Goal: Entertainment & Leisure: Consume media (video, audio)

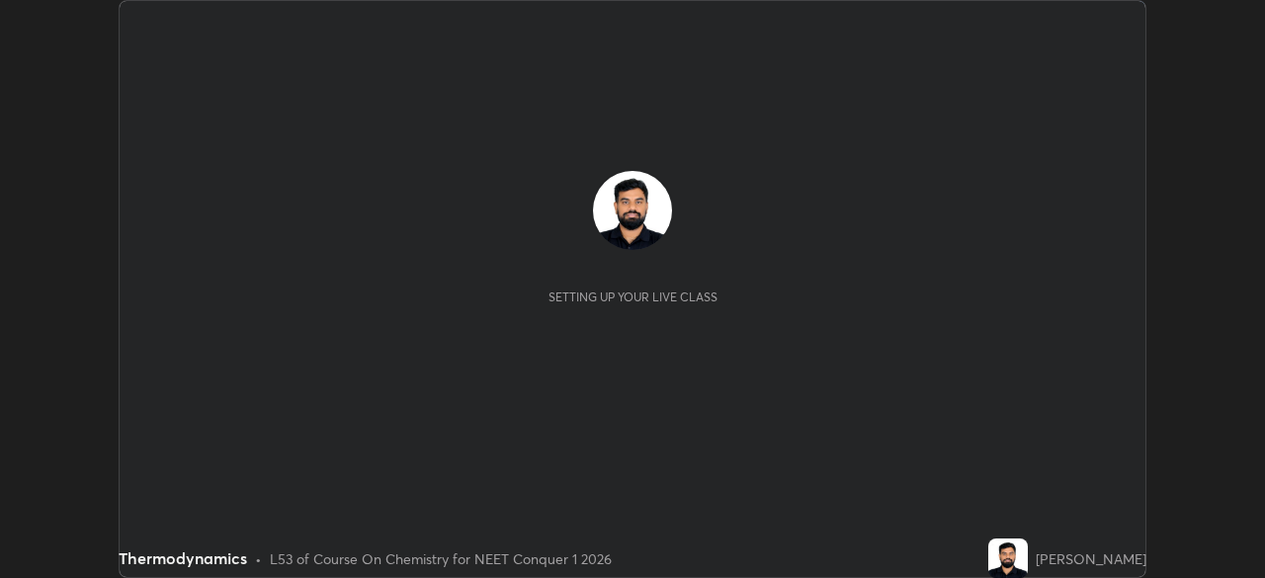
scroll to position [578, 1264]
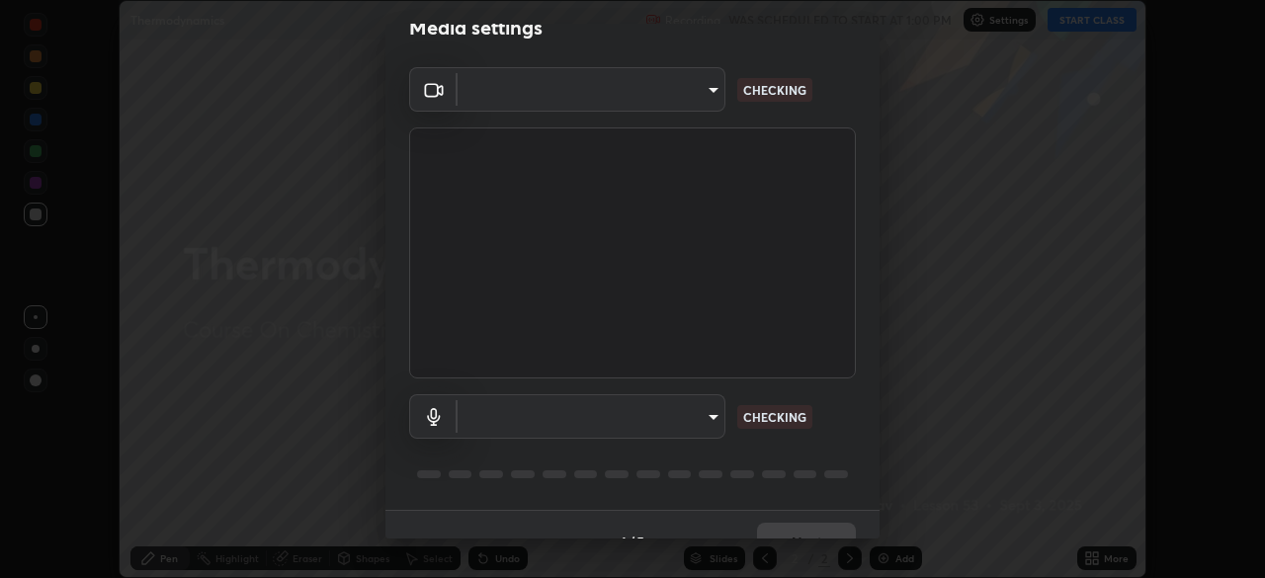
type input "1bbcfe3b1127be24ba7fa125fb83cb152f85e15c96893178e4a5d271d47187f7"
type input "default"
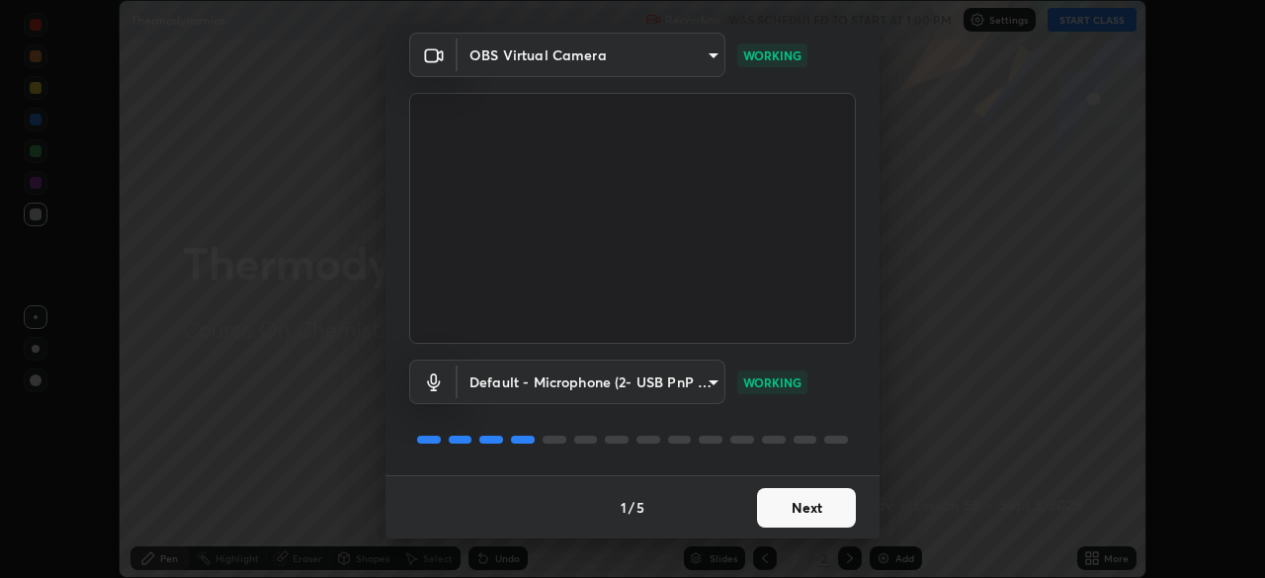
click at [810, 518] on button "Next" at bounding box center [806, 508] width 99 height 40
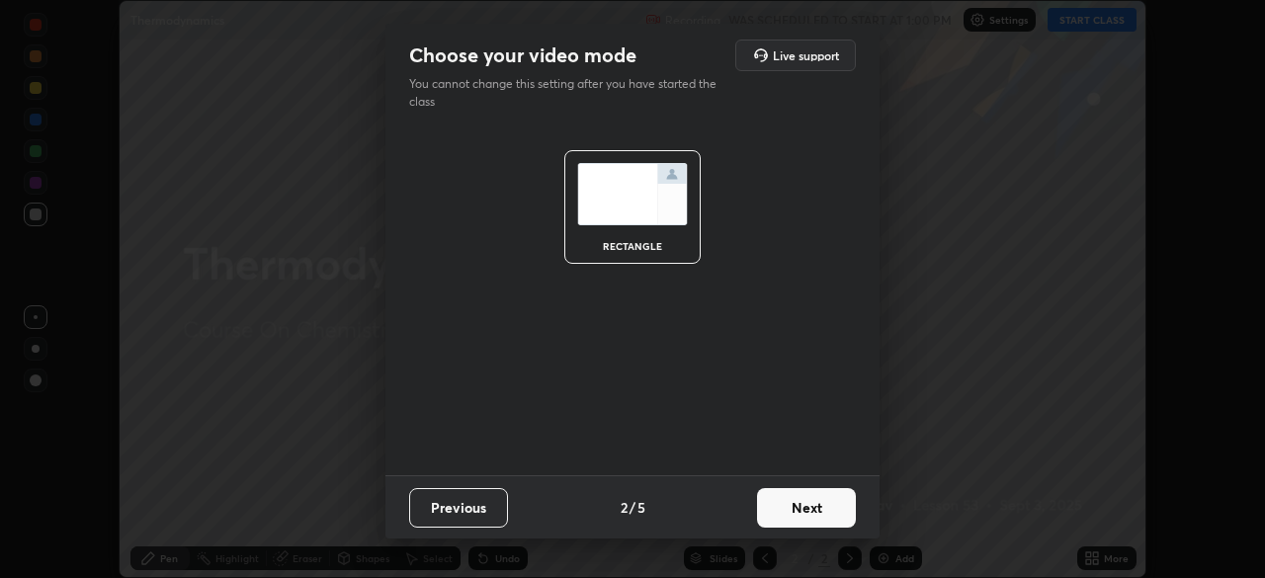
scroll to position [0, 0]
click at [811, 519] on button "Next" at bounding box center [806, 508] width 99 height 40
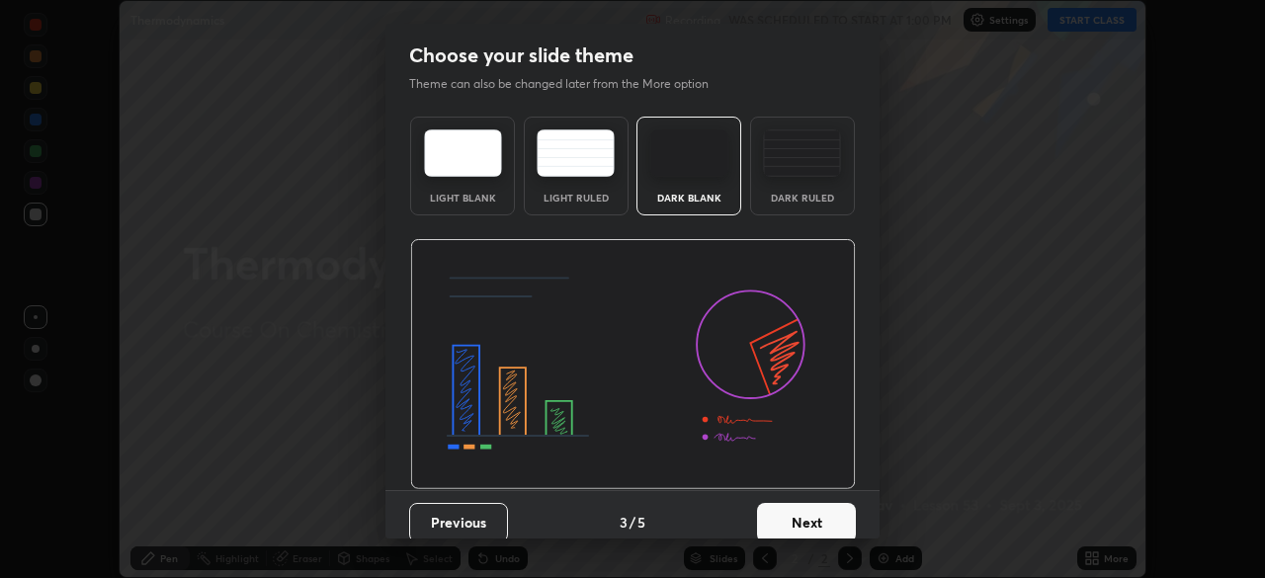
click at [831, 207] on div "Dark Ruled" at bounding box center [802, 166] width 105 height 99
click at [804, 530] on button "Next" at bounding box center [806, 523] width 99 height 40
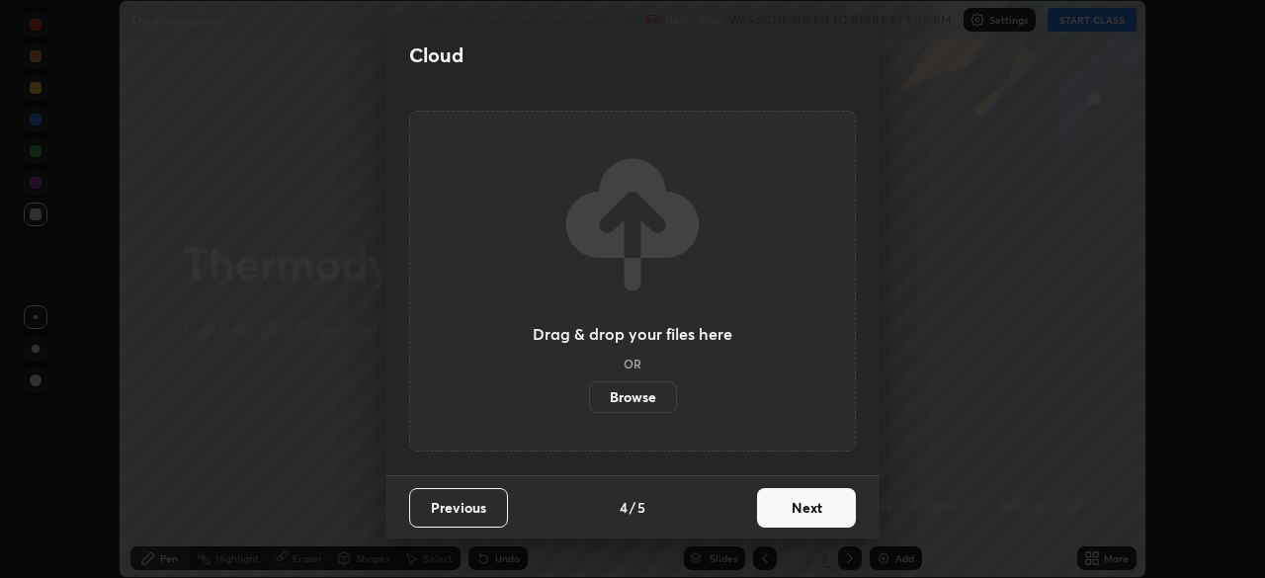
click at [822, 511] on button "Next" at bounding box center [806, 508] width 99 height 40
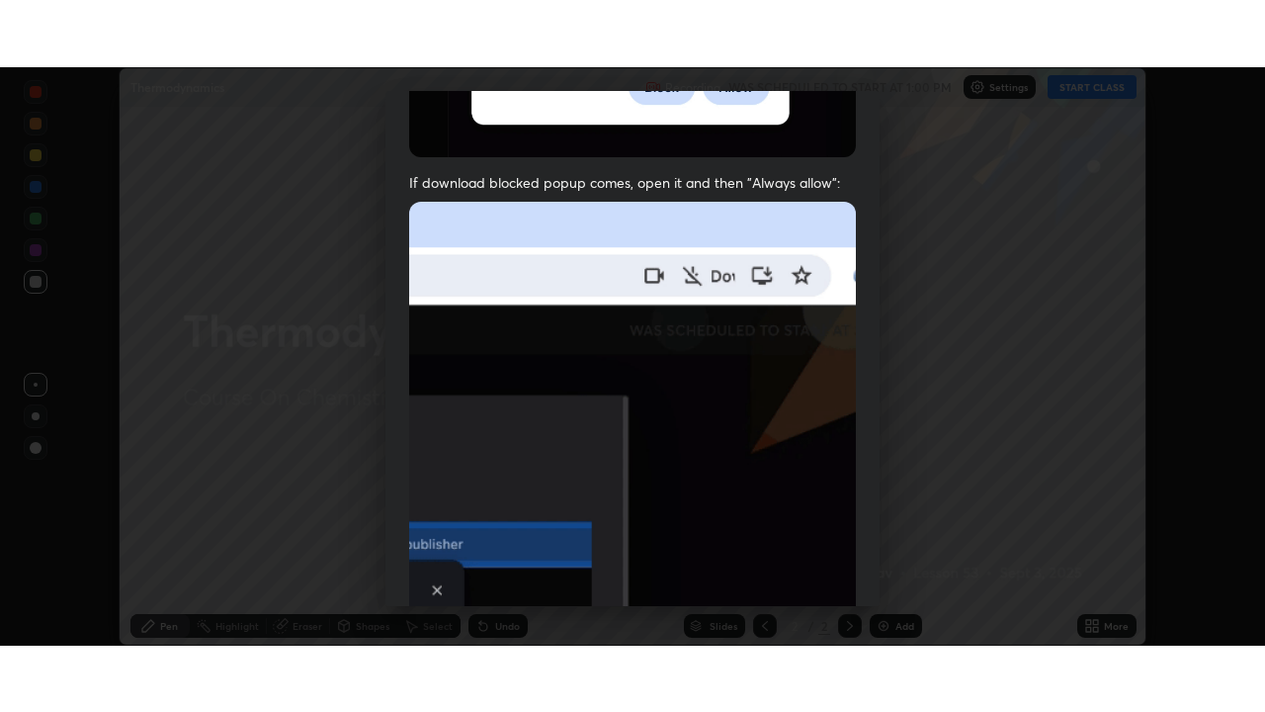
scroll to position [473, 0]
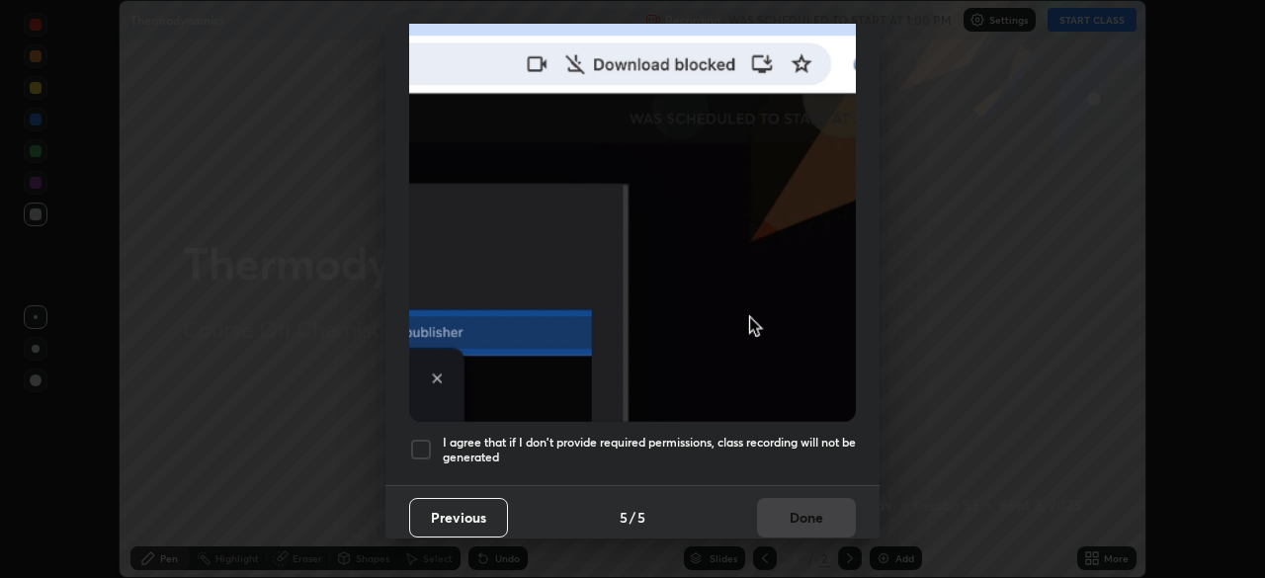
click at [805, 448] on h5 "I agree that if I don't provide required permissions, class recording will not …" at bounding box center [649, 450] width 413 height 31
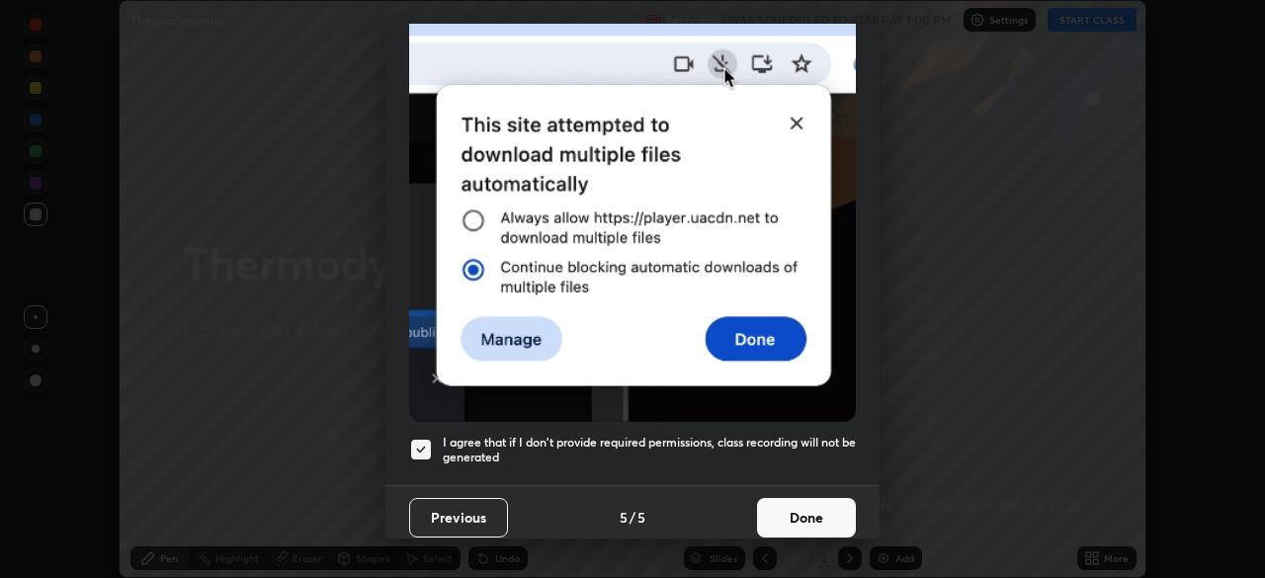
click at [785, 501] on button "Done" at bounding box center [806, 518] width 99 height 40
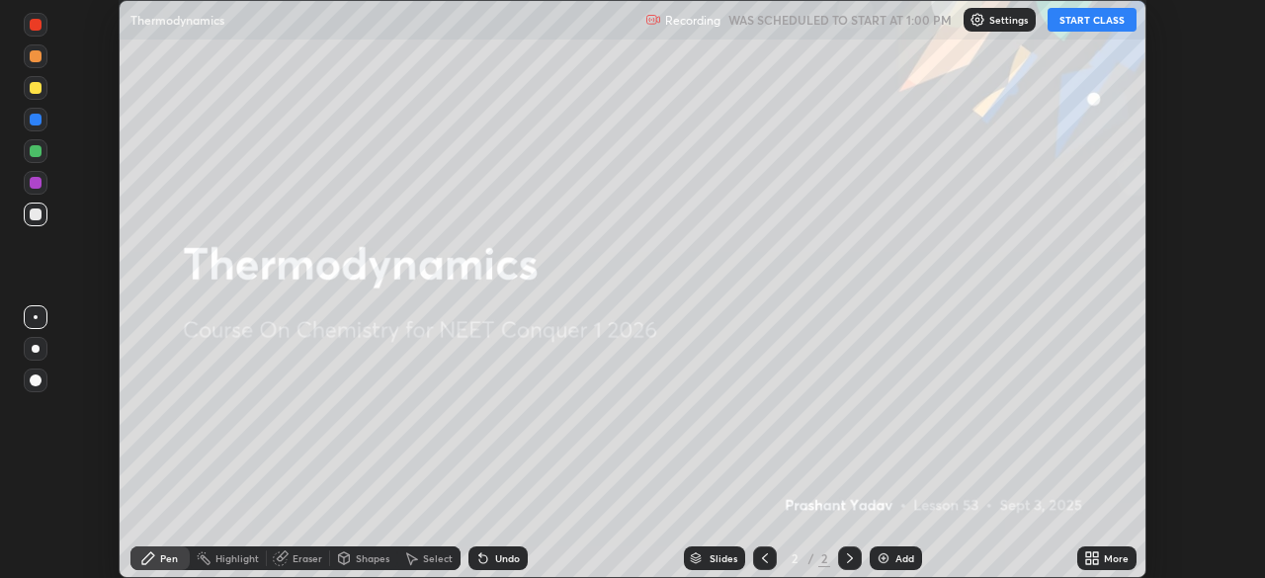
click at [1106, 25] on button "START CLASS" at bounding box center [1092, 20] width 89 height 24
click at [1108, 558] on div "More" at bounding box center [1116, 559] width 25 height 10
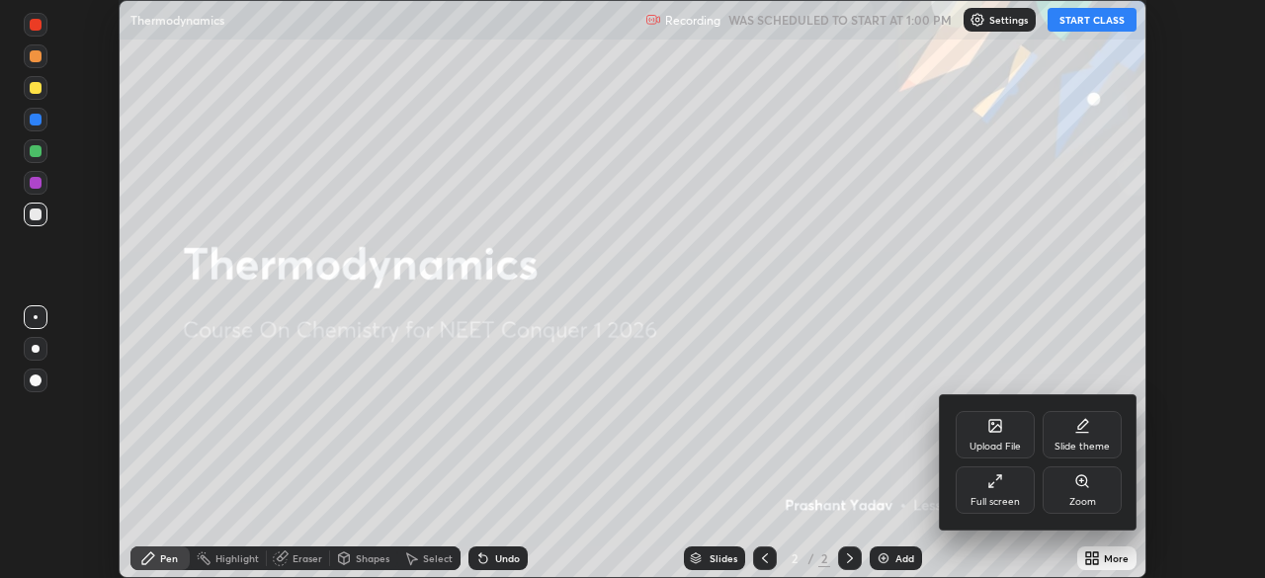
click at [1015, 504] on div "Full screen" at bounding box center [995, 502] width 49 height 10
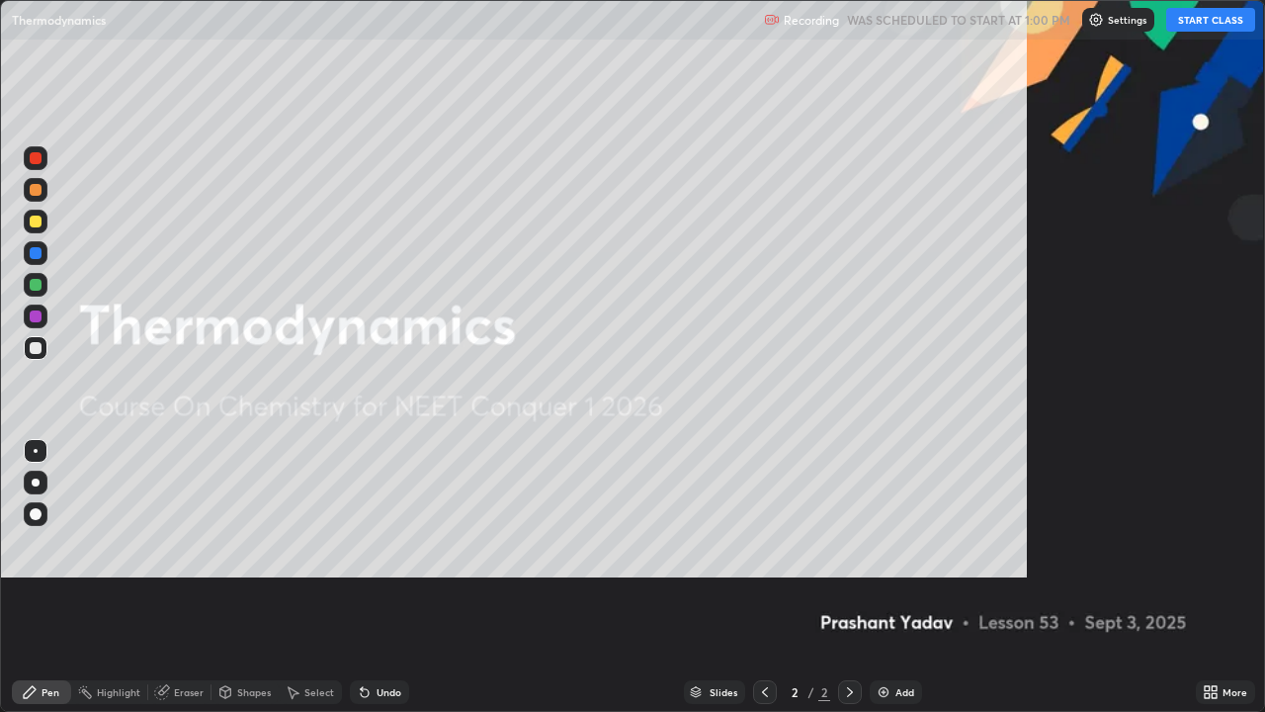
scroll to position [712, 1265]
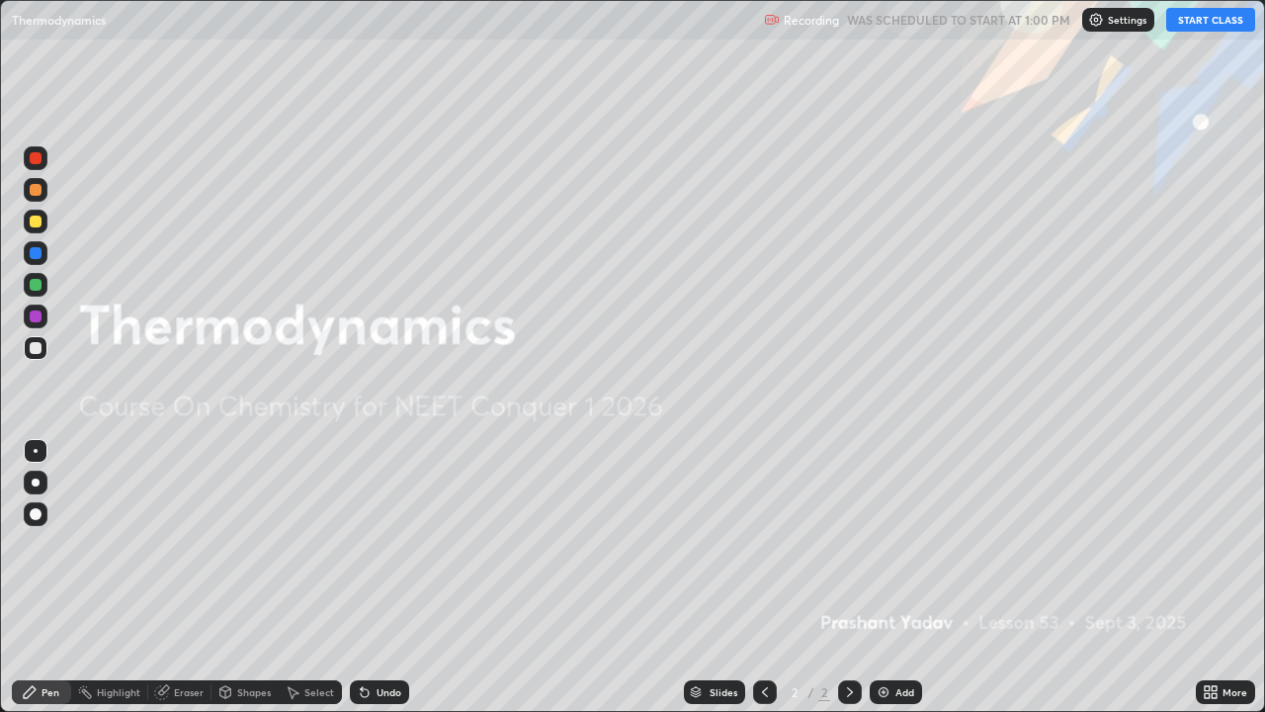
click at [895, 577] on div "Add" at bounding box center [904, 692] width 19 height 10
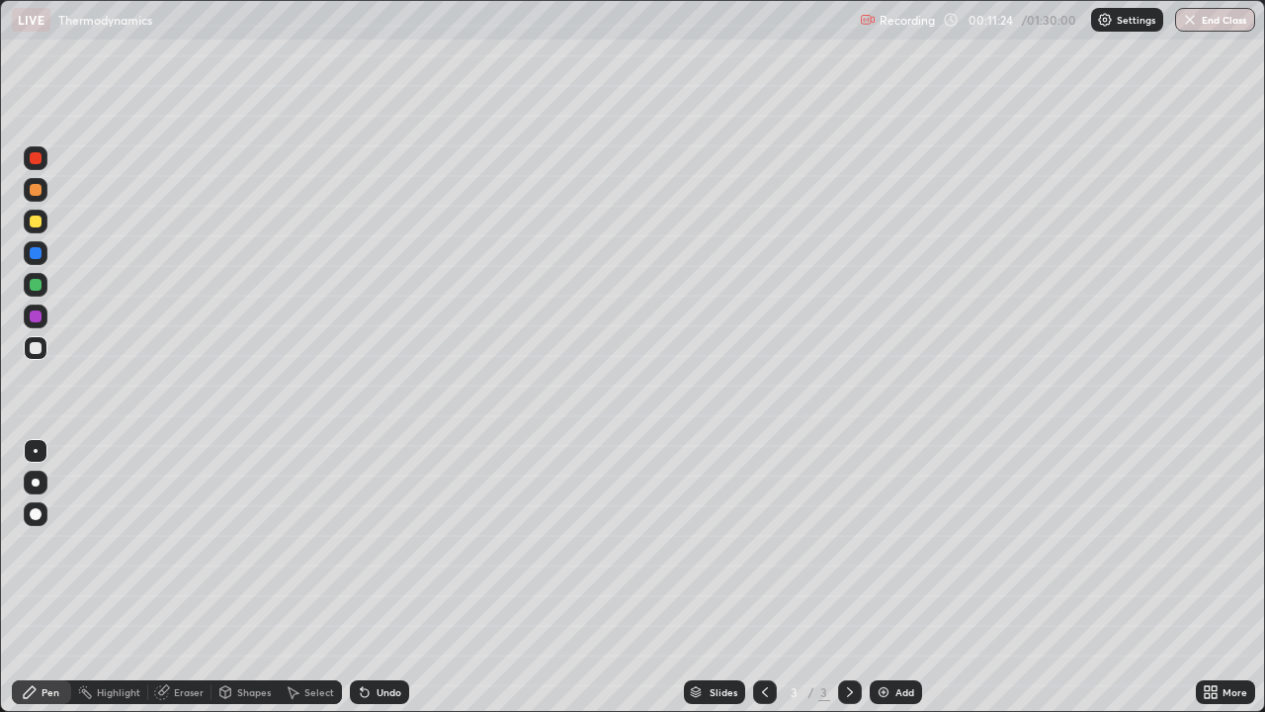
click at [380, 577] on div "Undo" at bounding box center [389, 692] width 25 height 10
click at [391, 577] on div "Undo" at bounding box center [379, 692] width 59 height 24
click at [903, 577] on div "Add" at bounding box center [904, 692] width 19 height 10
click at [371, 577] on div "Undo" at bounding box center [379, 692] width 59 height 24
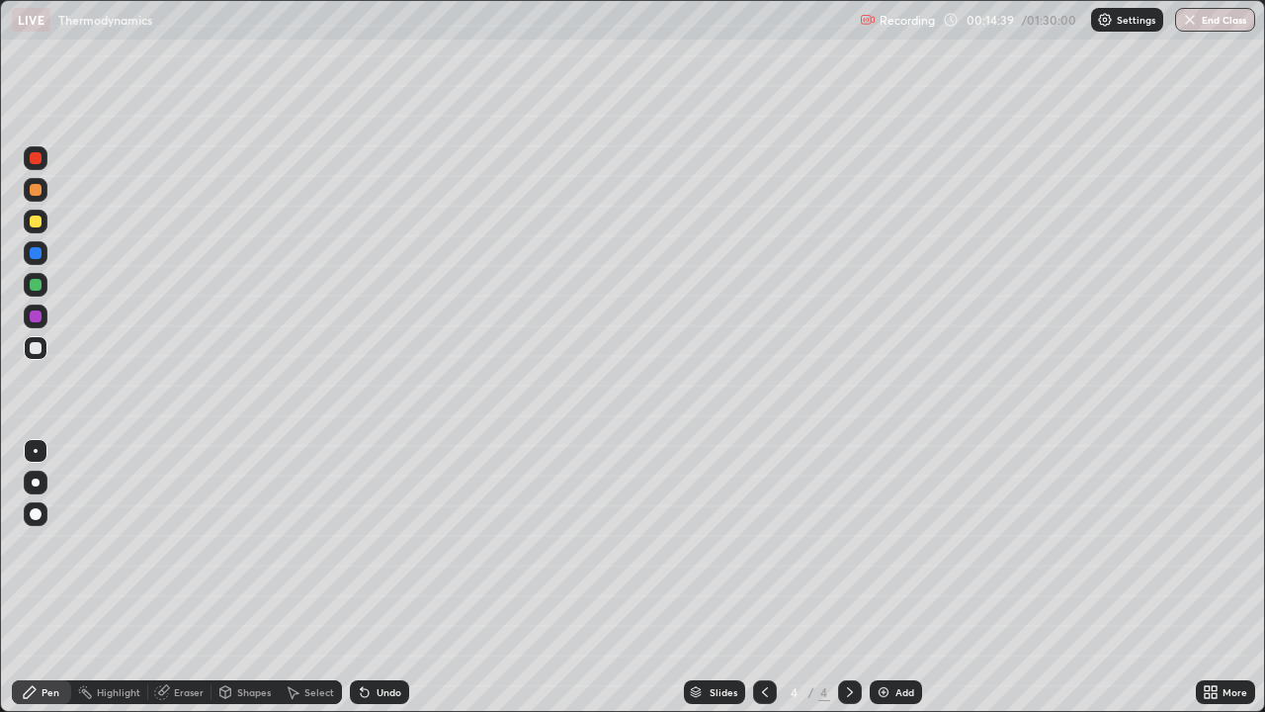
click at [369, 577] on icon at bounding box center [365, 692] width 16 height 16
click at [390, 577] on div "Undo" at bounding box center [389, 692] width 25 height 10
click at [889, 577] on img at bounding box center [884, 692] width 16 height 16
click at [888, 577] on img at bounding box center [884, 692] width 16 height 16
click at [378, 577] on div "Undo" at bounding box center [379, 692] width 59 height 24
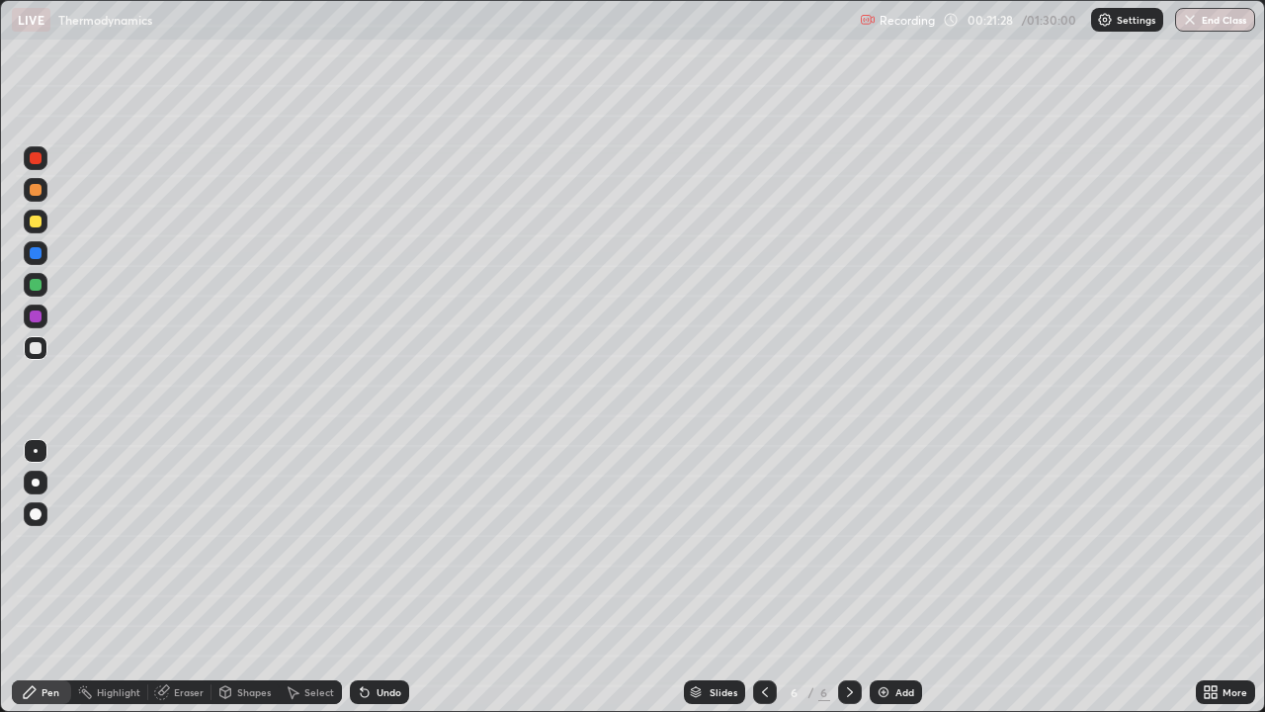
click at [389, 577] on div "Undo" at bounding box center [379, 692] width 59 height 24
click at [917, 577] on div "Add" at bounding box center [896, 692] width 52 height 24
click at [377, 577] on div "Undo" at bounding box center [389, 692] width 25 height 10
click at [371, 577] on div "Undo" at bounding box center [379, 692] width 59 height 24
click at [900, 577] on div "Add" at bounding box center [904, 692] width 19 height 10
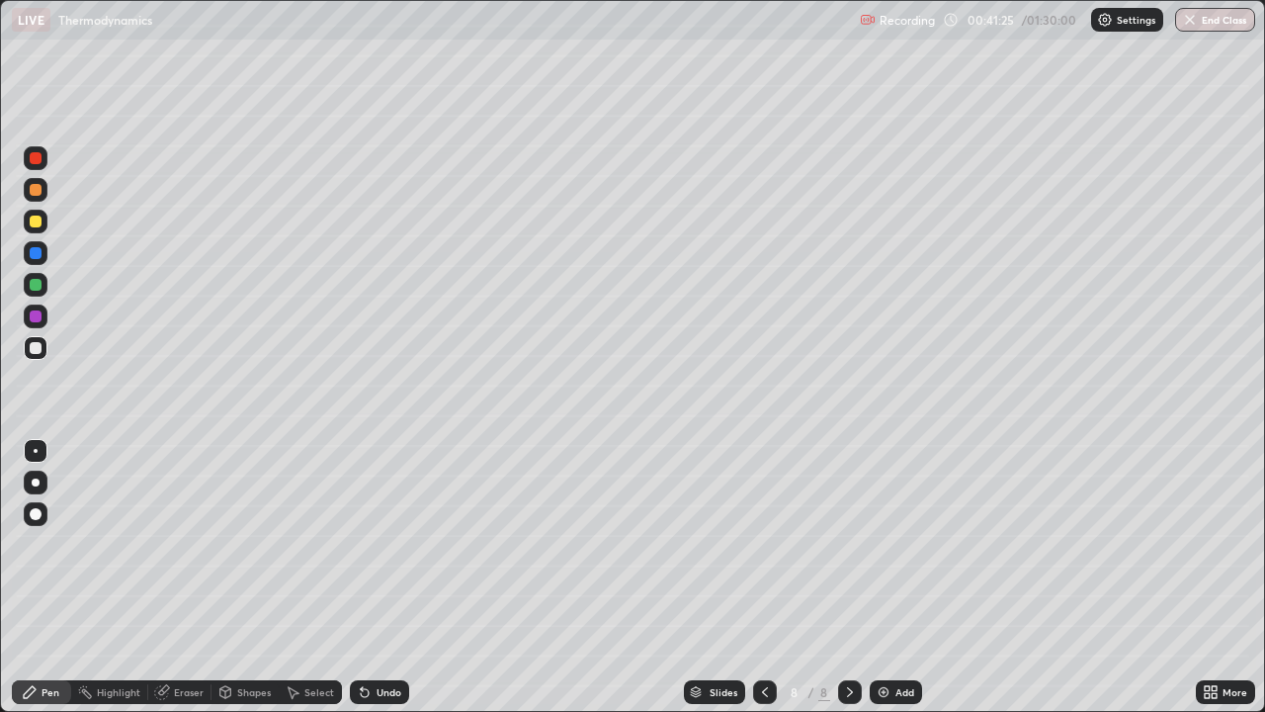
click at [891, 577] on div "Add" at bounding box center [896, 692] width 52 height 24
click at [893, 577] on div "Add" at bounding box center [896, 692] width 52 height 24
click at [896, 577] on div "Add" at bounding box center [904, 692] width 19 height 10
click at [36, 191] on div at bounding box center [36, 190] width 12 height 12
click at [885, 577] on img at bounding box center [884, 692] width 16 height 16
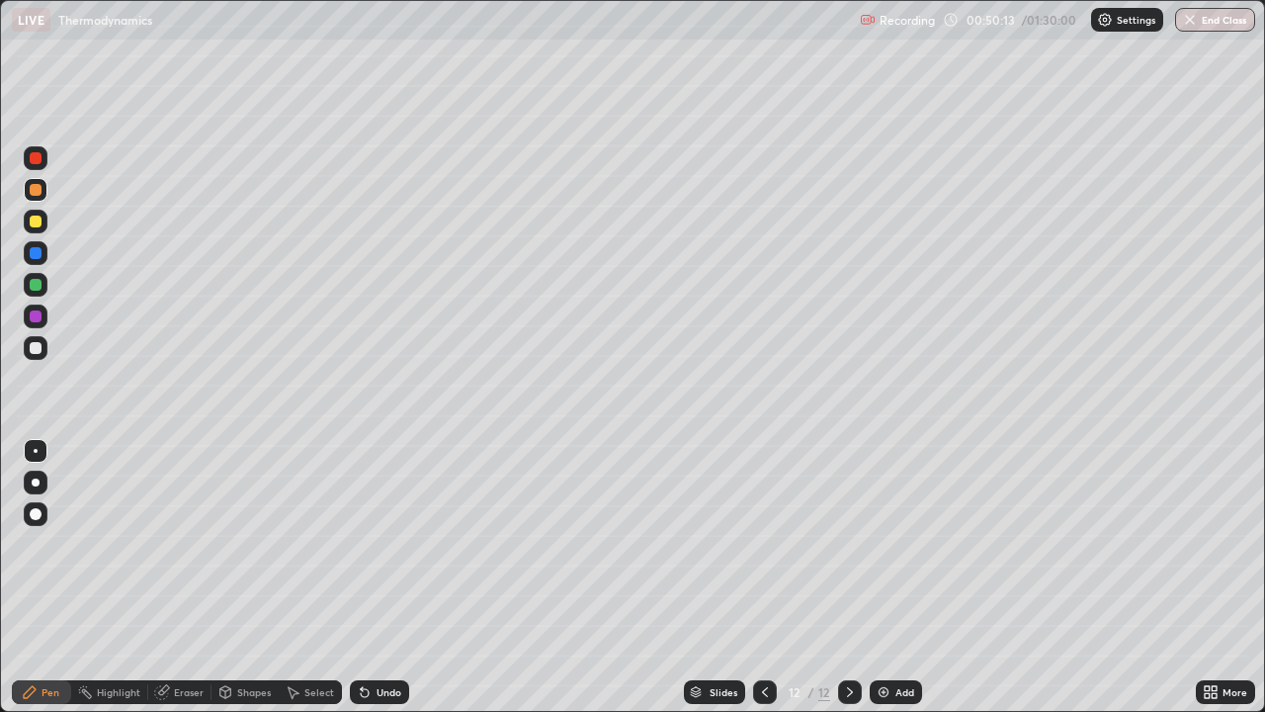
click at [38, 351] on div at bounding box center [36, 348] width 12 height 12
click at [377, 577] on div "Undo" at bounding box center [389, 692] width 25 height 10
click at [37, 193] on div at bounding box center [36, 190] width 12 height 12
click at [380, 577] on div "Undo" at bounding box center [379, 692] width 59 height 24
click at [43, 319] on div at bounding box center [36, 316] width 24 height 24
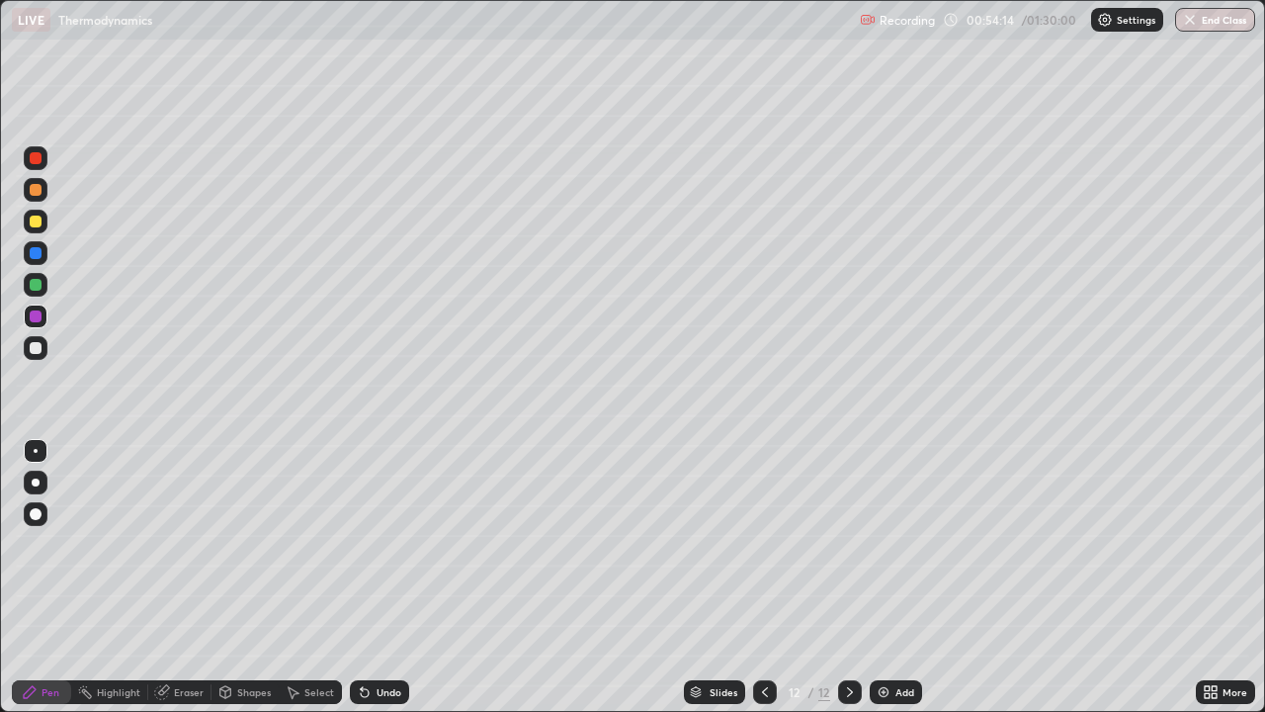
click at [383, 577] on div "Undo" at bounding box center [389, 692] width 25 height 10
click at [384, 577] on div "Undo" at bounding box center [389, 692] width 25 height 10
click at [895, 577] on div "Add" at bounding box center [904, 692] width 19 height 10
click at [37, 352] on div at bounding box center [36, 348] width 12 height 12
click at [41, 193] on div at bounding box center [36, 190] width 12 height 12
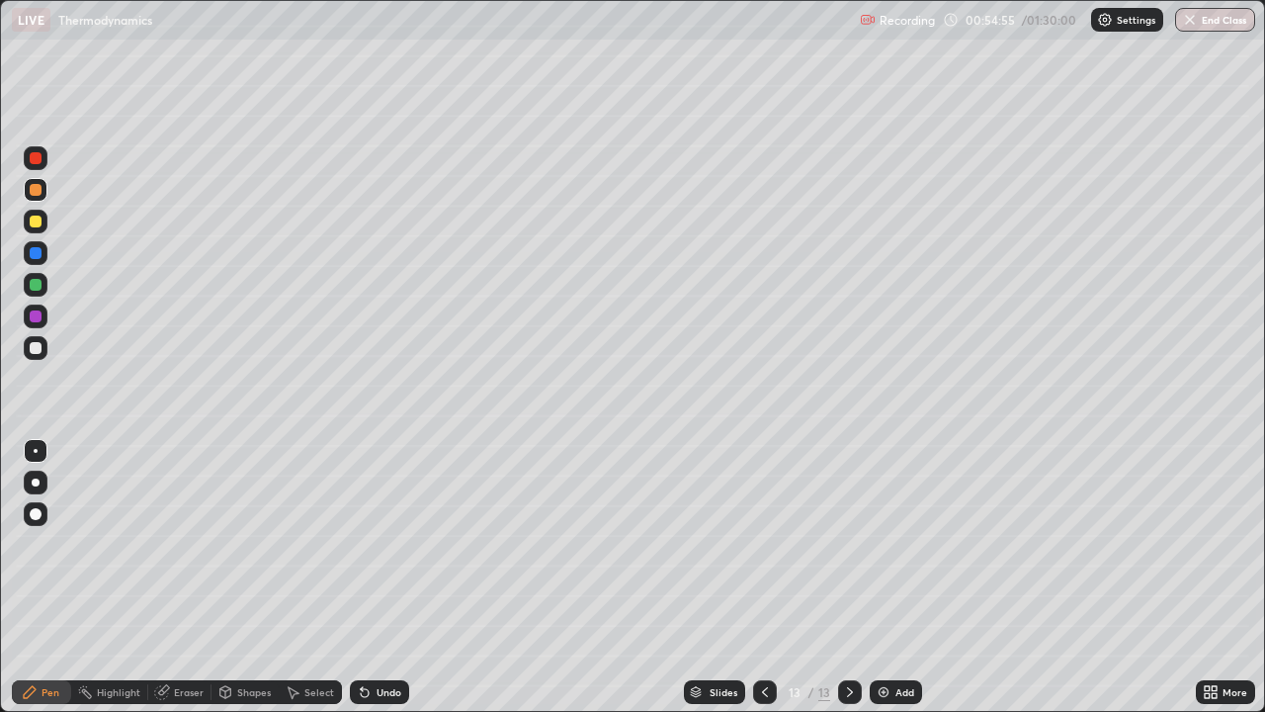
click at [38, 317] on div at bounding box center [36, 316] width 12 height 12
click at [36, 191] on div at bounding box center [36, 190] width 12 height 12
click at [891, 577] on div "Add" at bounding box center [896, 692] width 52 height 24
click at [43, 356] on div at bounding box center [36, 348] width 24 height 24
click at [38, 194] on div at bounding box center [36, 190] width 12 height 12
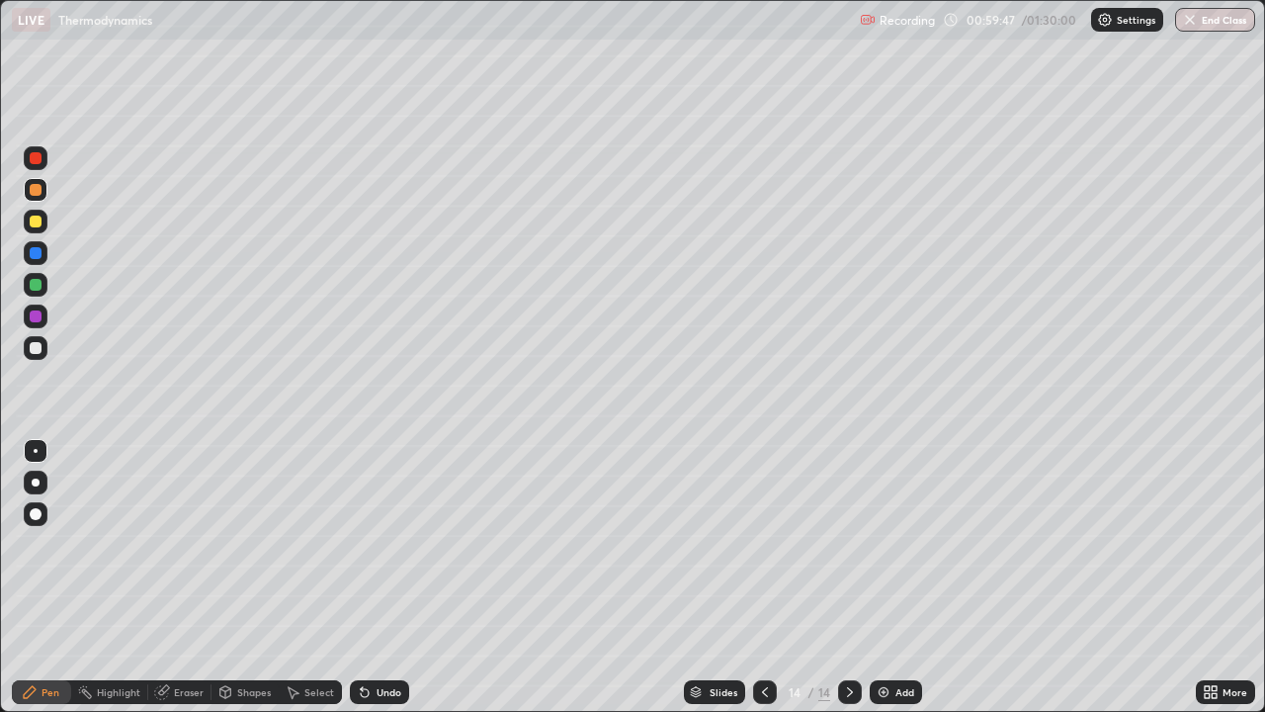
click at [380, 577] on div "Undo" at bounding box center [379, 692] width 59 height 24
click at [33, 345] on div at bounding box center [36, 348] width 12 height 12
click at [183, 577] on div "Eraser" at bounding box center [189, 692] width 30 height 10
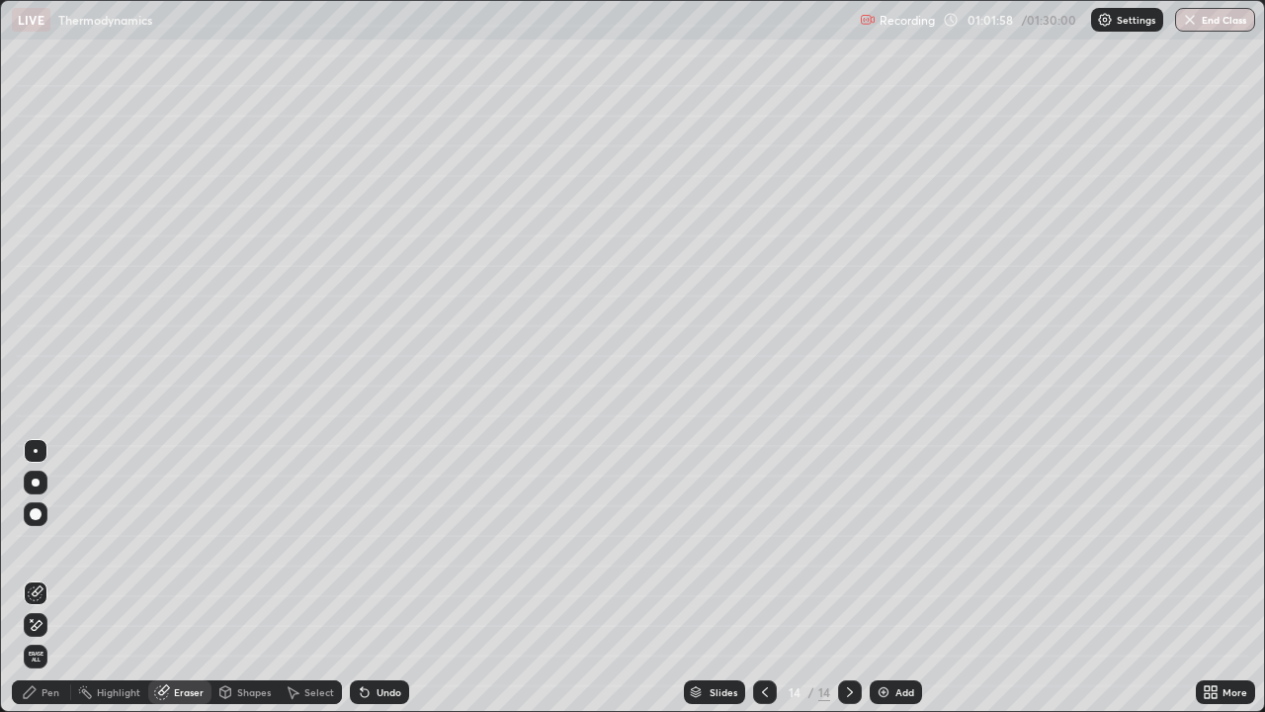
click at [38, 577] on div "Pen" at bounding box center [41, 692] width 59 height 24
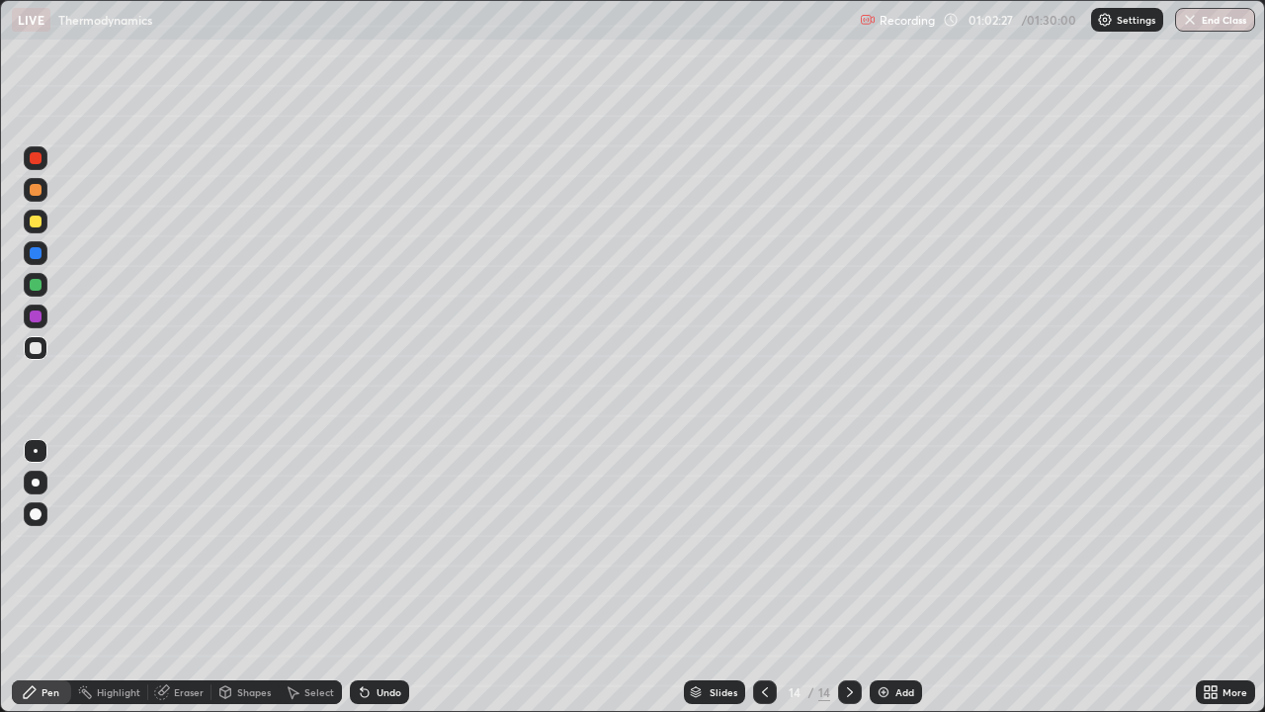
click at [41, 186] on div at bounding box center [36, 190] width 12 height 12
click at [43, 322] on div at bounding box center [36, 316] width 24 height 24
click at [189, 577] on div "Eraser" at bounding box center [189, 692] width 30 height 10
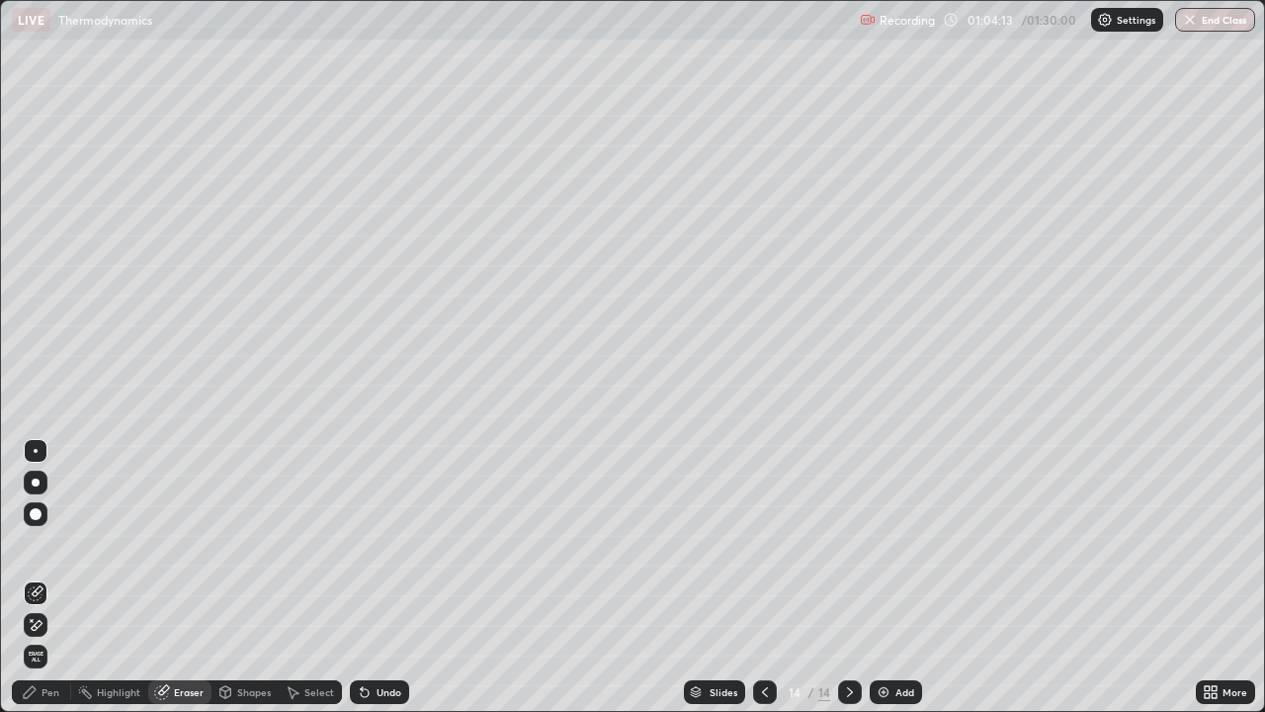
click at [902, 577] on div "Add" at bounding box center [904, 692] width 19 height 10
click at [50, 577] on div "Pen" at bounding box center [51, 692] width 18 height 10
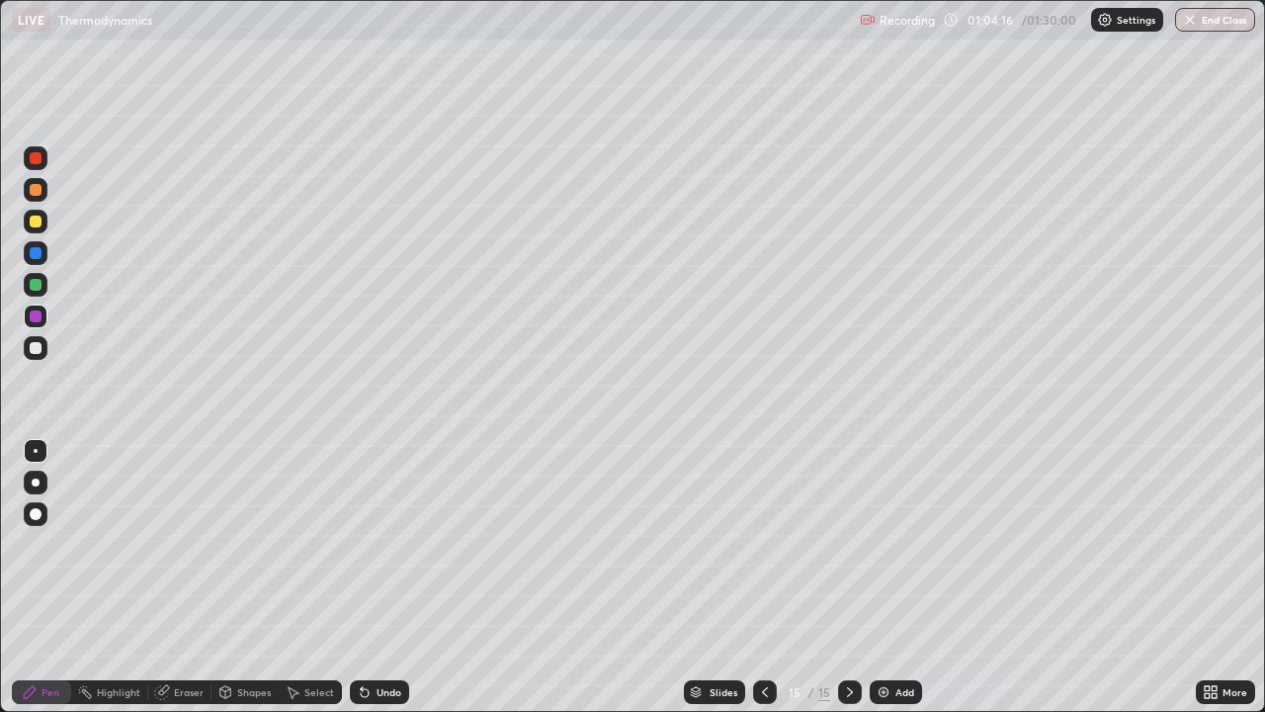
click at [41, 353] on div at bounding box center [36, 348] width 24 height 24
click at [38, 352] on div at bounding box center [36, 348] width 12 height 12
click at [40, 193] on div at bounding box center [36, 190] width 12 height 12
click at [397, 577] on div "Undo" at bounding box center [389, 692] width 25 height 10
click at [400, 577] on div "Undo" at bounding box center [379, 692] width 59 height 24
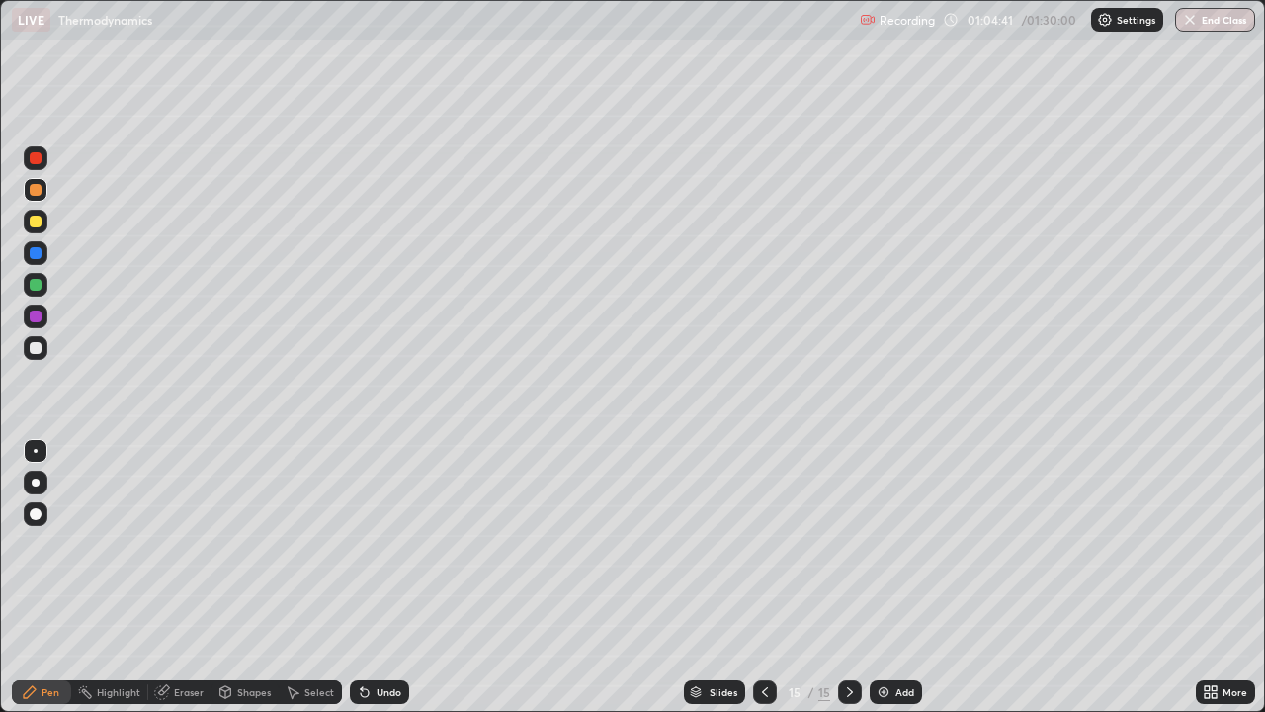
click at [30, 222] on div at bounding box center [36, 221] width 12 height 12
click at [37, 319] on div at bounding box center [36, 316] width 12 height 12
click at [896, 577] on div "Add" at bounding box center [904, 692] width 19 height 10
